Goal: Task Accomplishment & Management: Manage account settings

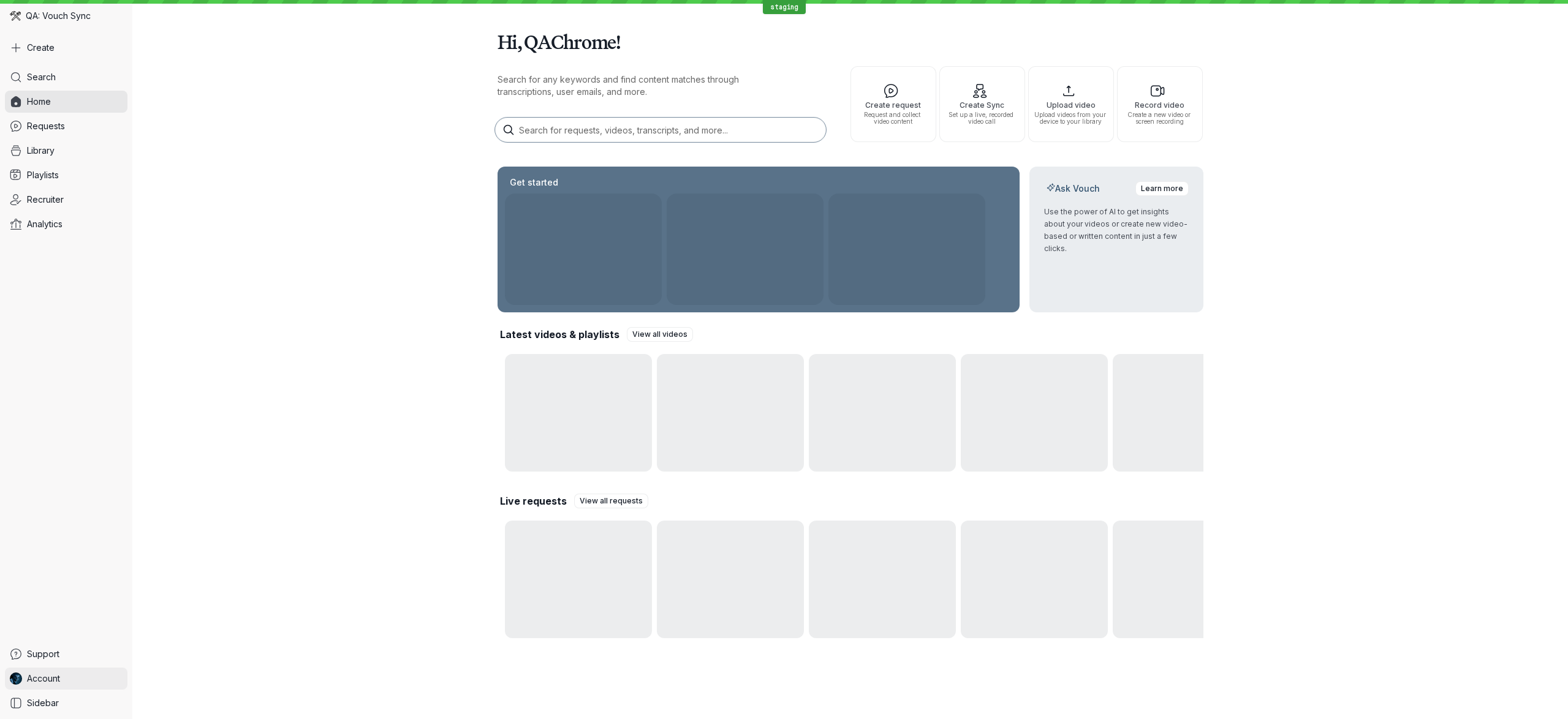
click at [30, 674] on span "Account" at bounding box center [43, 679] width 33 height 13
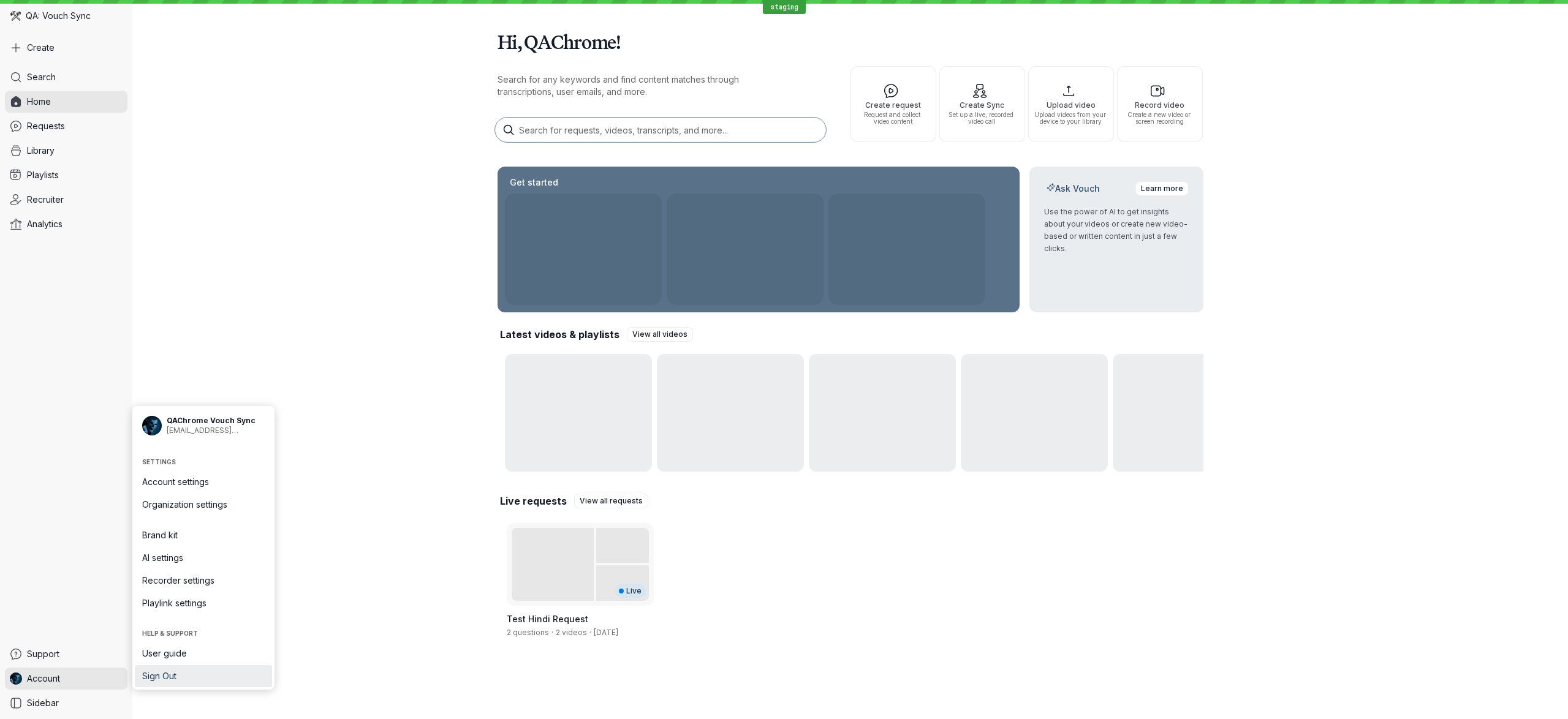
click at [178, 679] on span "Sign Out" at bounding box center [203, 676] width 123 height 13
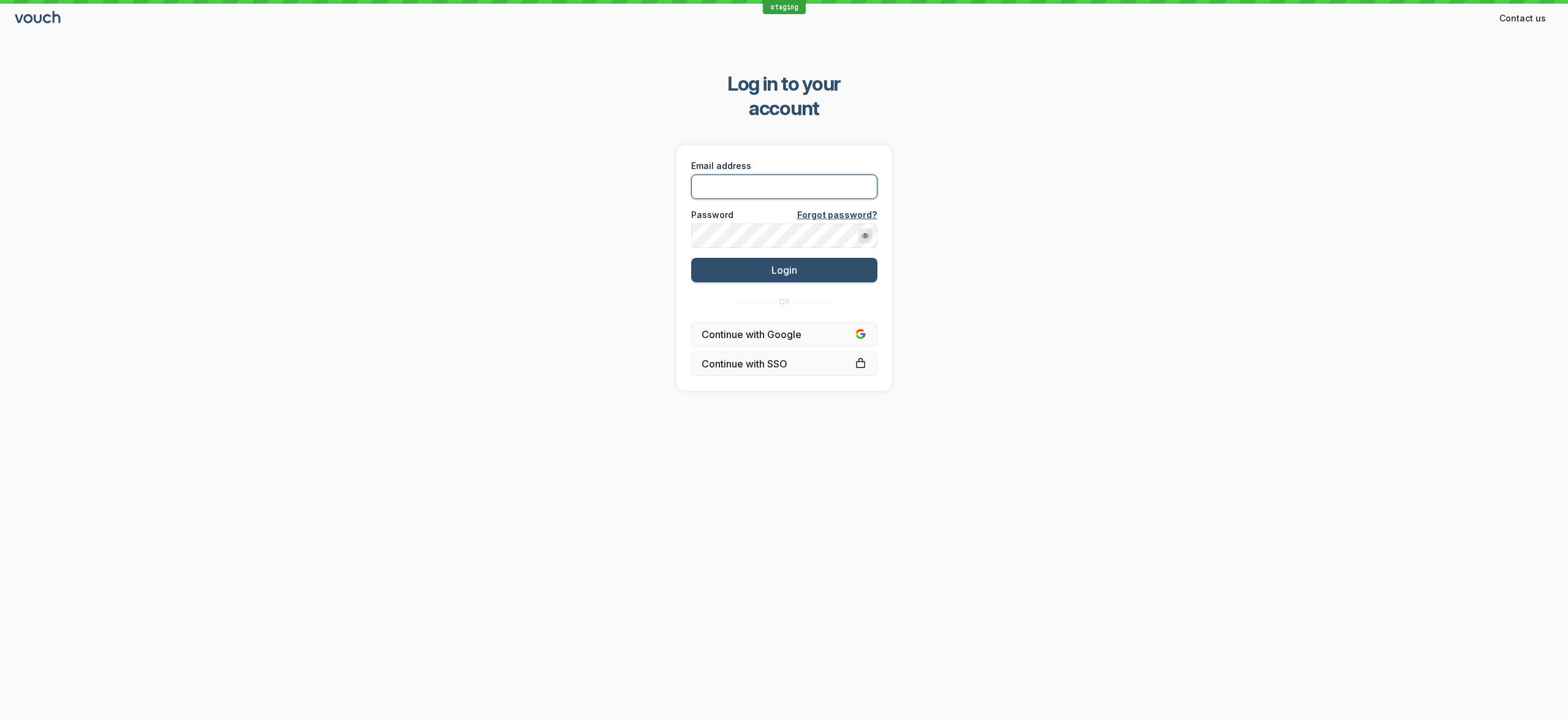
click at [813, 175] on input "Email address" at bounding box center [784, 187] width 186 height 24
type input "[PERSON_NAME][EMAIL_ADDRESS][DOMAIN_NAME]"
